Goal: Information Seeking & Learning: Find specific fact

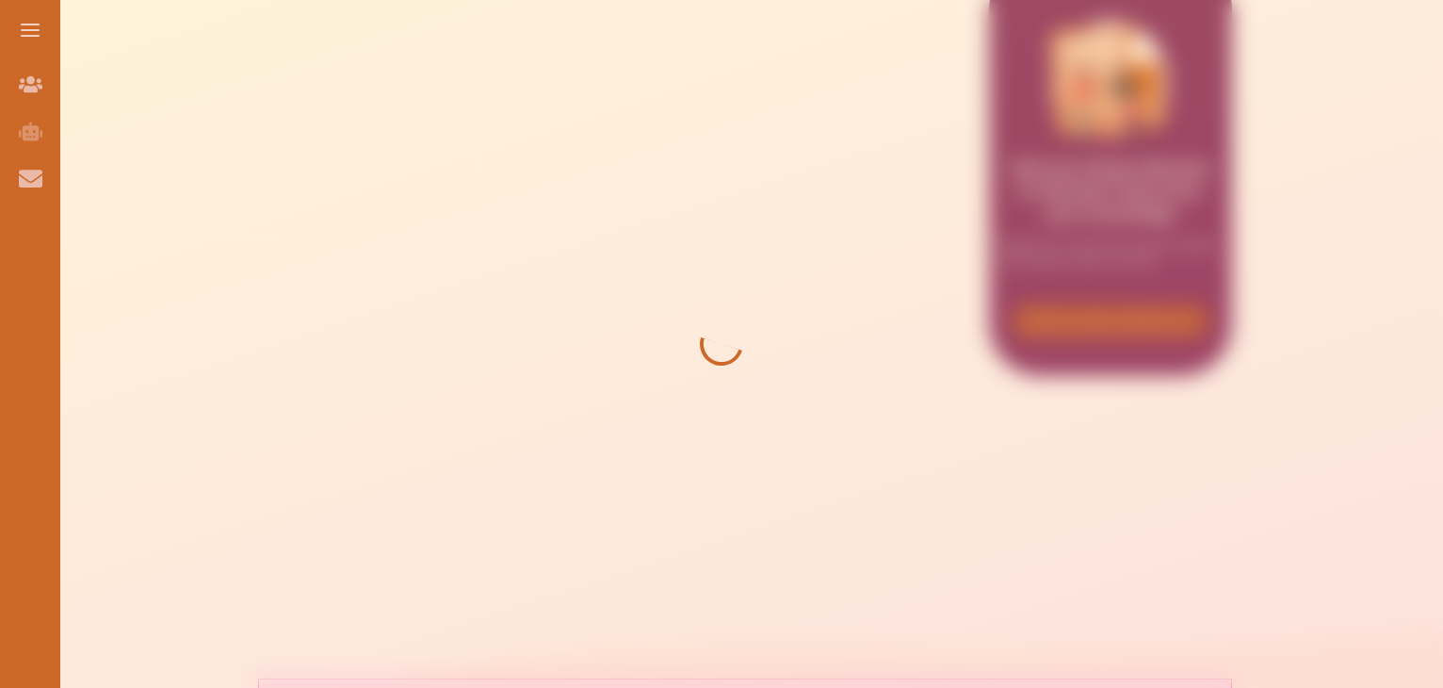
scroll to position [377, 0]
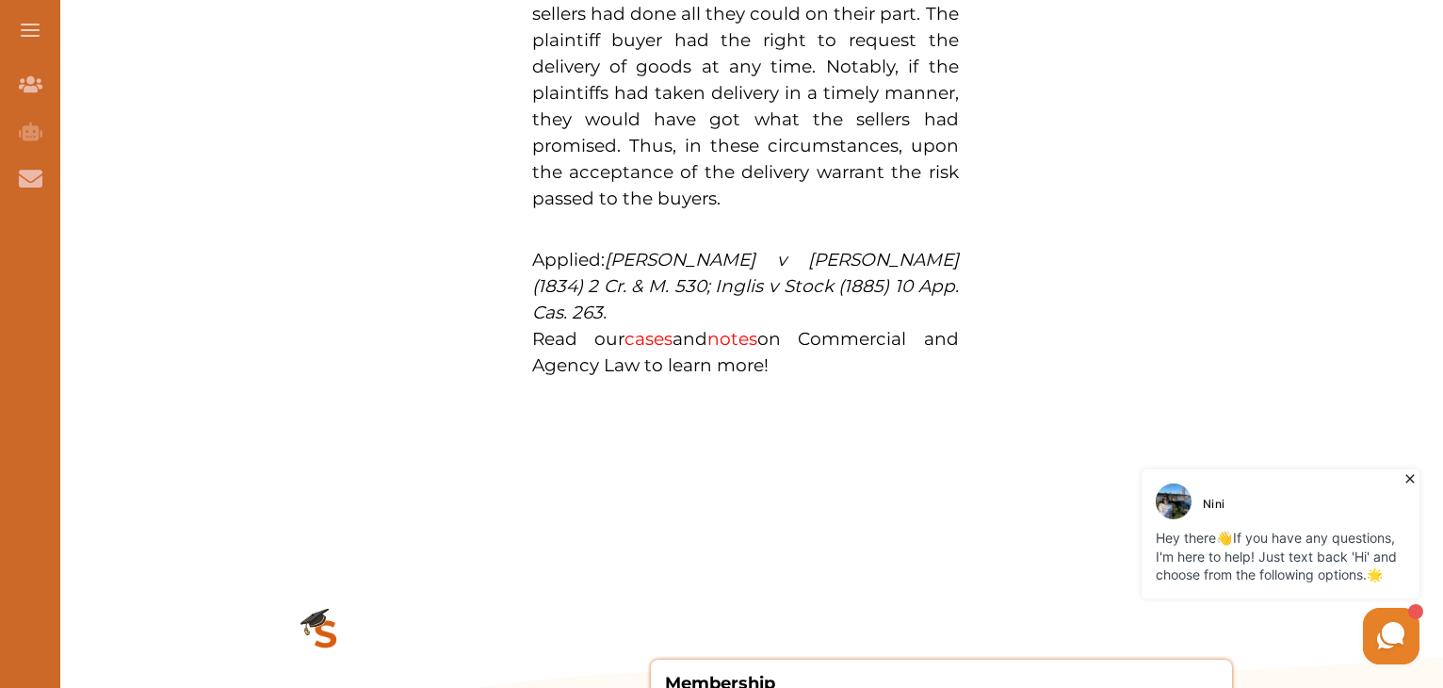
scroll to position [1543, 0]
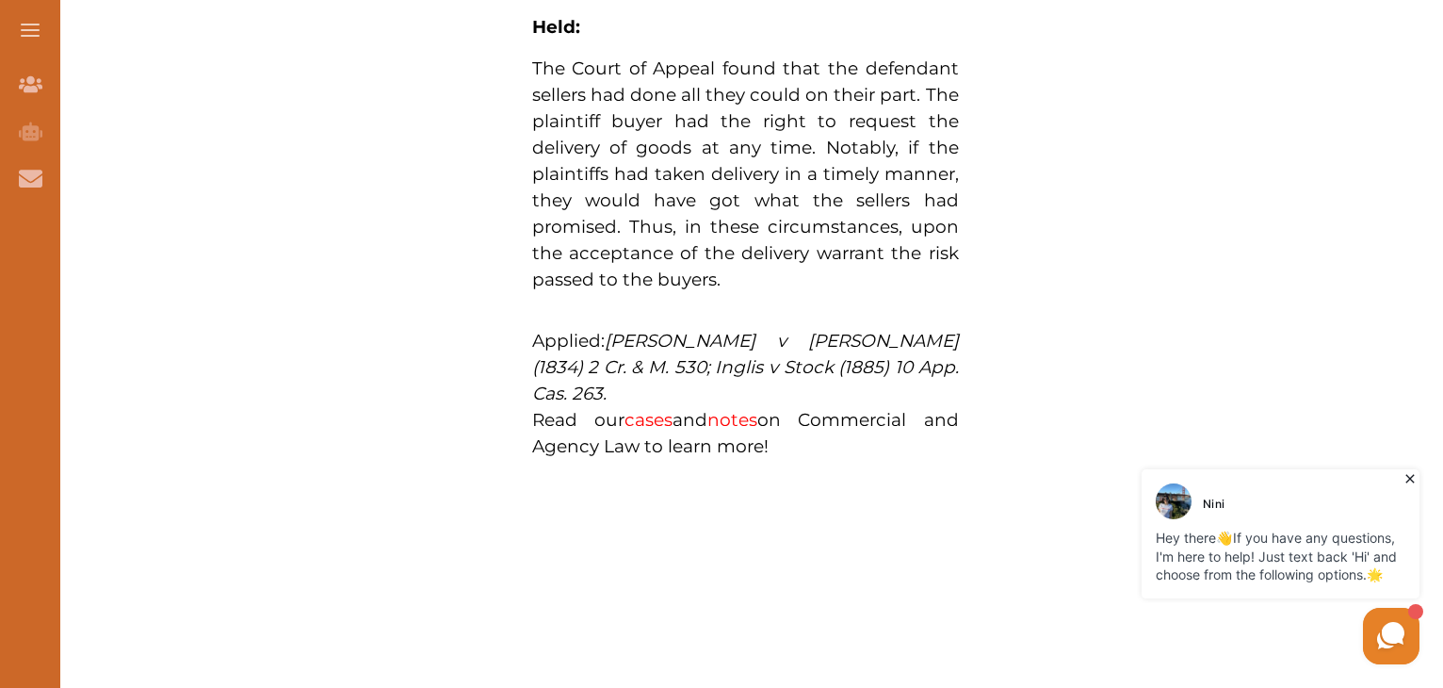
drag, startPoint x: 614, startPoint y: 223, endPoint x: 656, endPoint y: 224, distance: 41.5
click at [656, 330] on em "Gillett v Hill (1834) 2 Cr. & M. 530; Inglis v Stock (1885) 10 App. Cas. 263." at bounding box center [745, 367] width 427 height 74
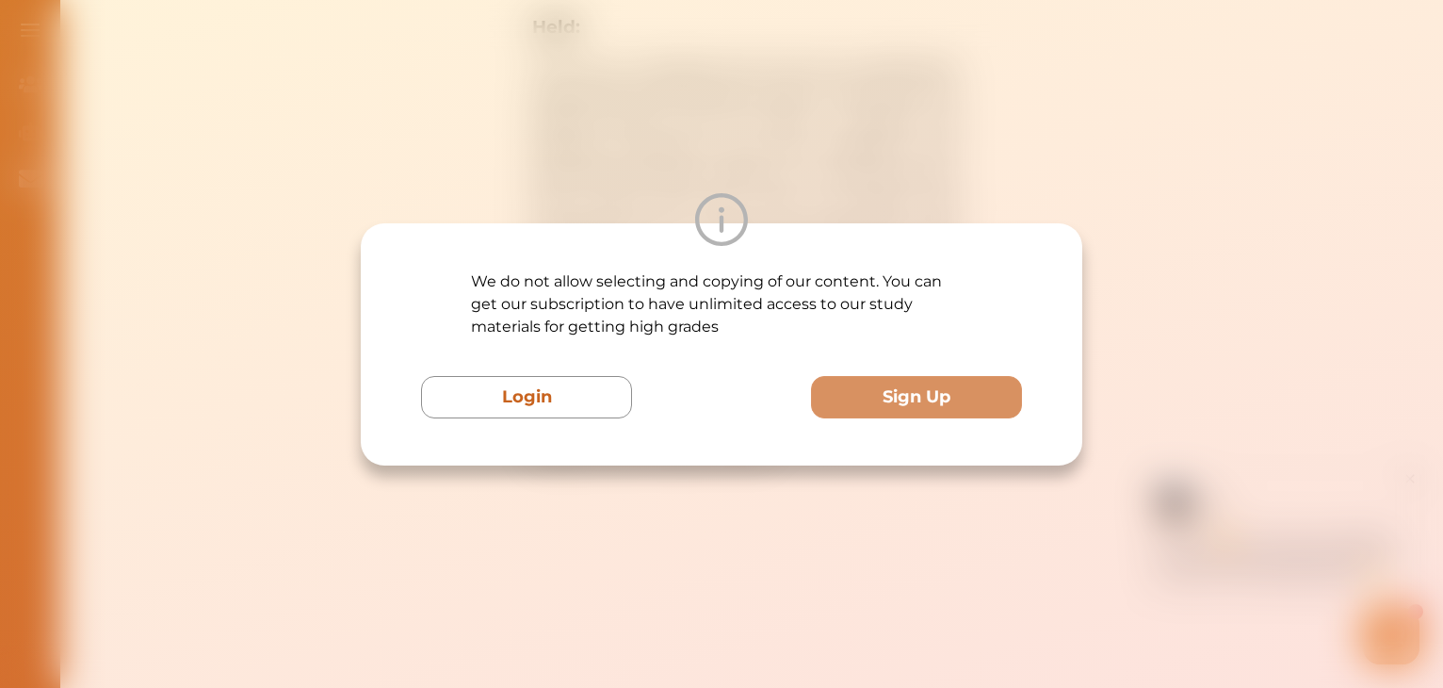
click at [655, 232] on div at bounding box center [722, 219] width 722 height 53
click at [865, 201] on div at bounding box center [722, 219] width 722 height 53
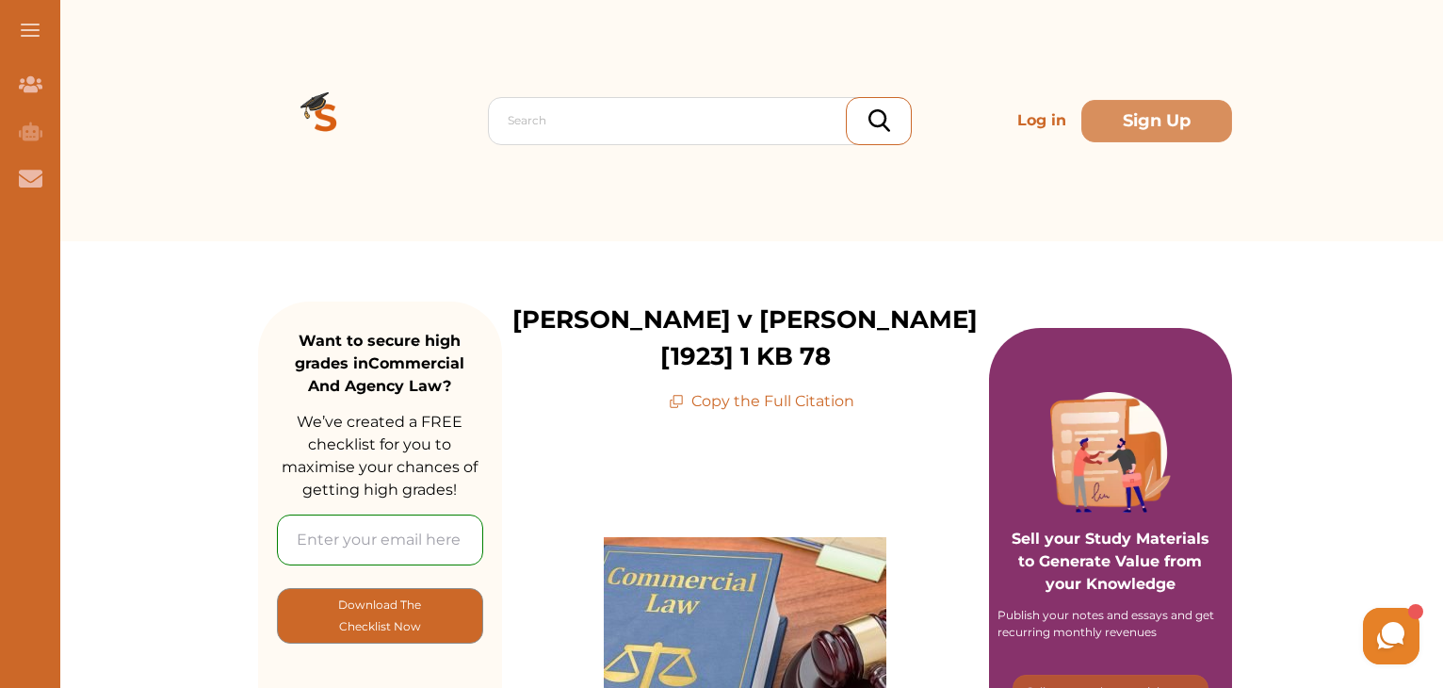
click at [780, 390] on p "Copy the Full Citation" at bounding box center [762, 401] width 186 height 23
click at [705, 390] on p "Copy the Full Citation" at bounding box center [762, 401] width 186 height 23
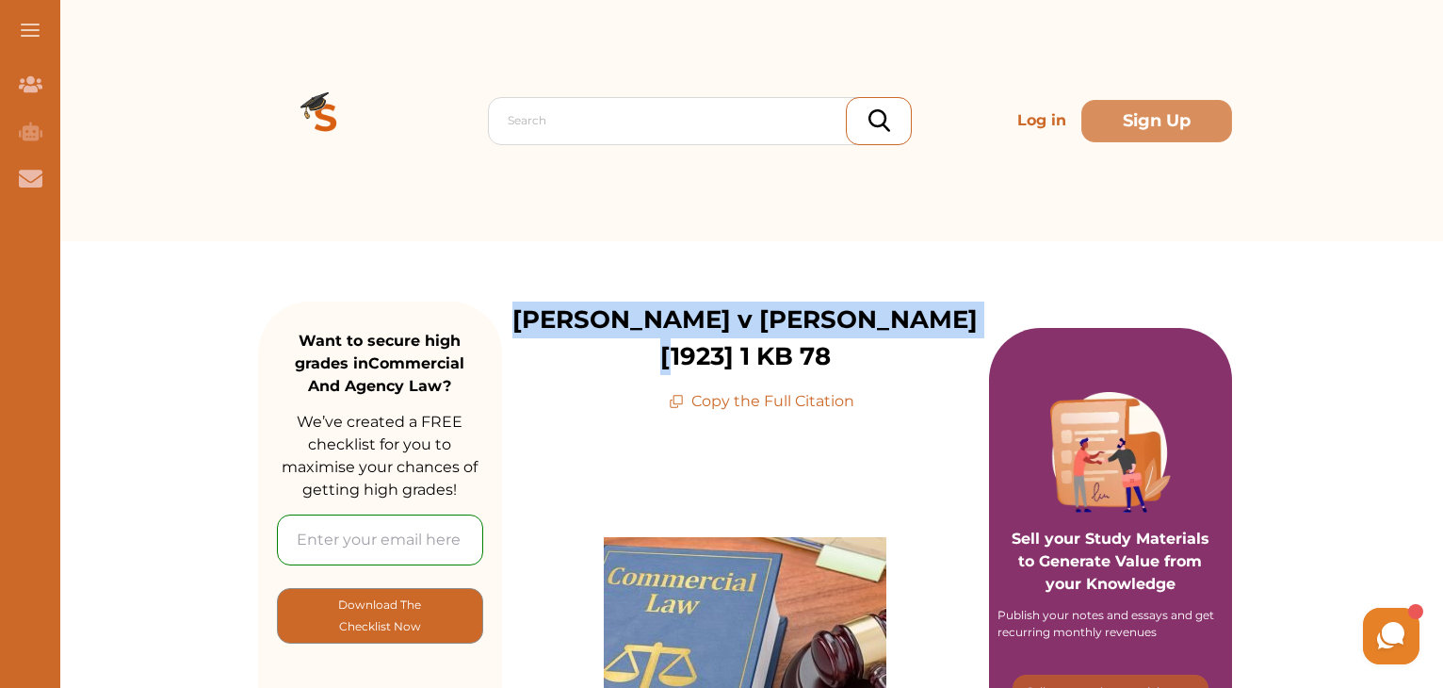
drag, startPoint x: 546, startPoint y: 317, endPoint x: 939, endPoint y: 317, distance: 392.8
click at [939, 317] on div "Sterns v Vickers [1923] 1 KB 78 Copy the Full Citation" at bounding box center [745, 356] width 487 height 111
copy p "[PERSON_NAME] v [PERSON_NAME] [1923] 1 KB 78"
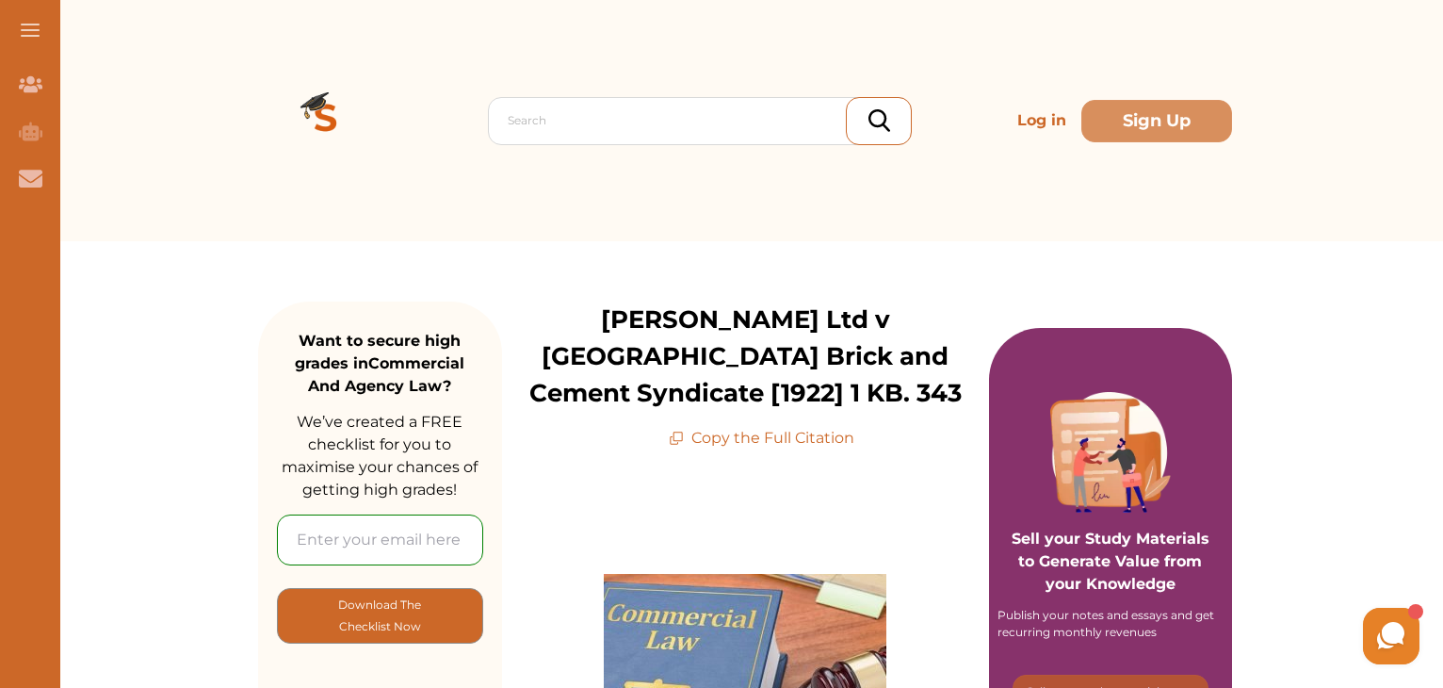
click at [747, 442] on p "Copy the Full Citation" at bounding box center [762, 438] width 186 height 23
click at [812, 430] on p "Copy the Full Citation" at bounding box center [762, 438] width 186 height 23
